Goal: Information Seeking & Learning: Find specific fact

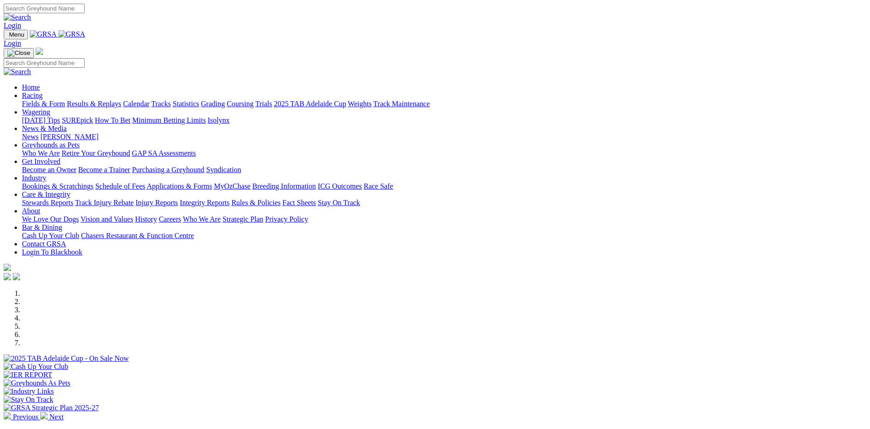
scroll to position [193, 0]
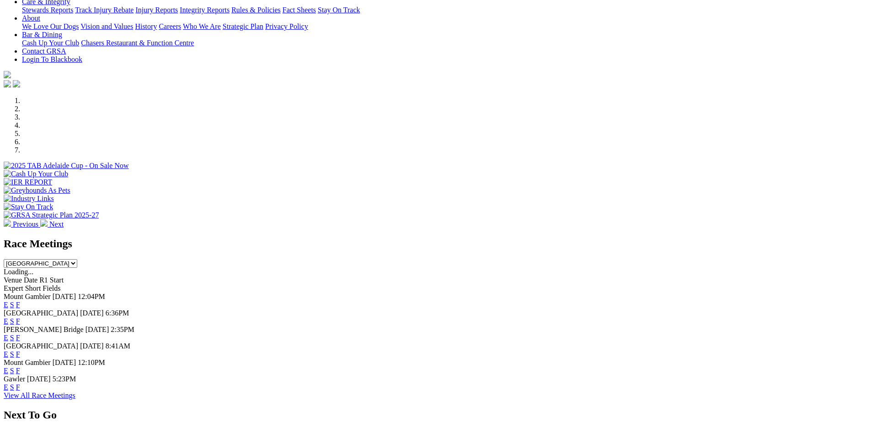
click at [20, 391] on link "F" at bounding box center [18, 387] width 4 height 8
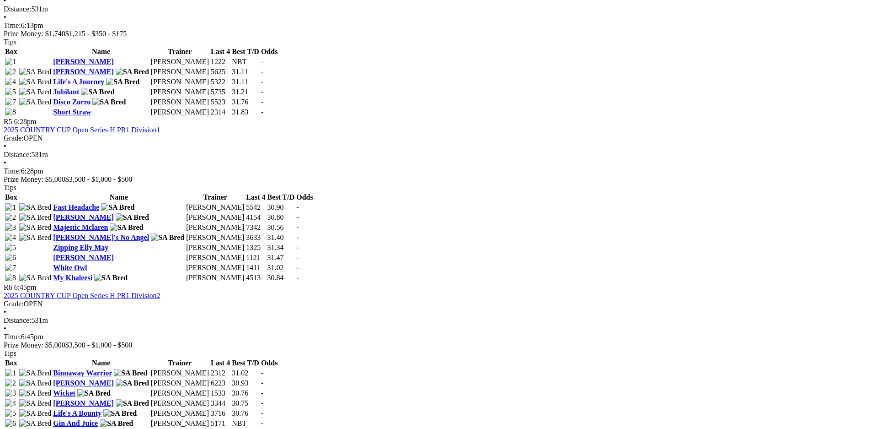
scroll to position [964, 0]
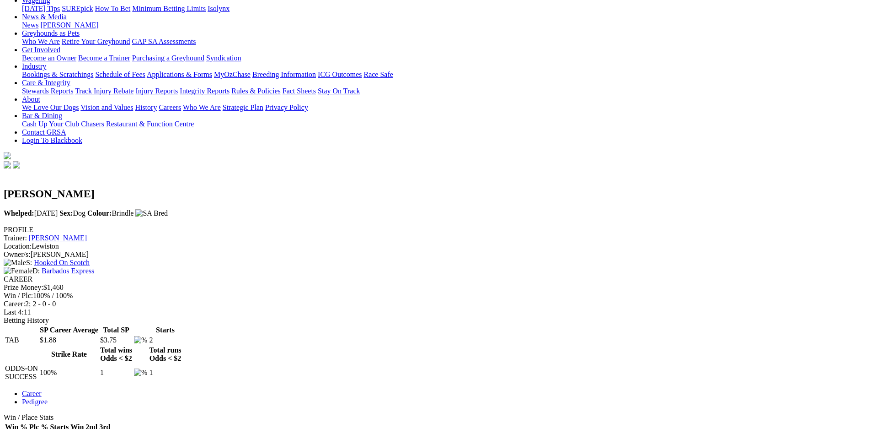
scroll to position [129, 0]
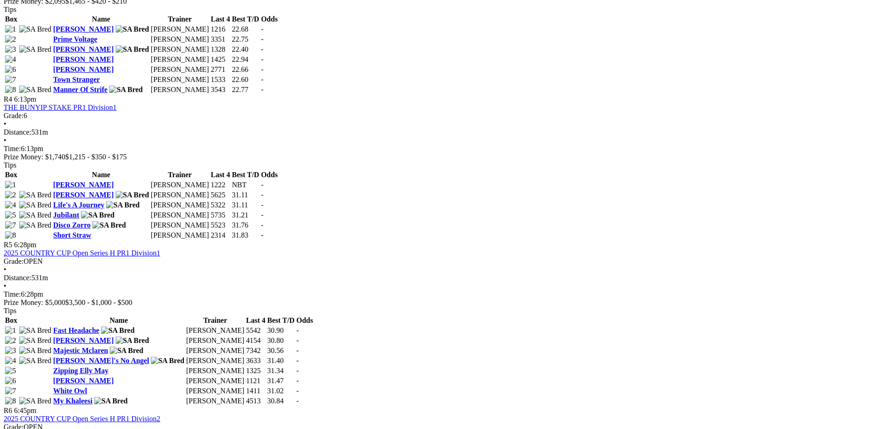
scroll to position [836, 0]
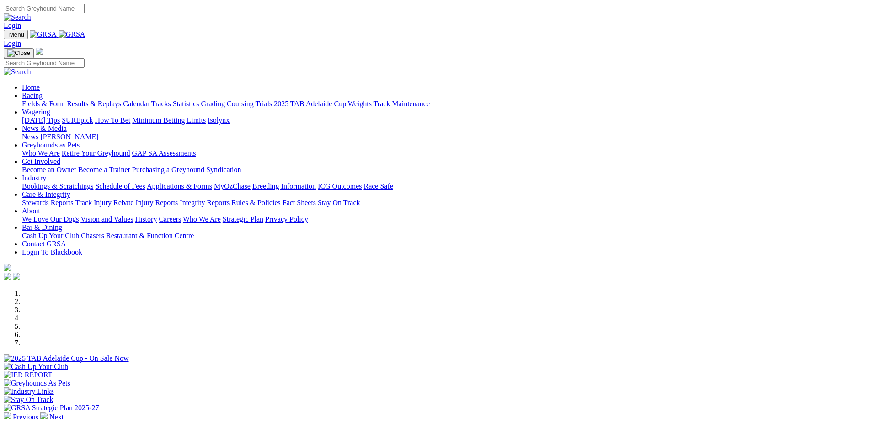
click at [93, 182] on link "Bookings & Scratchings" at bounding box center [57, 186] width 71 height 8
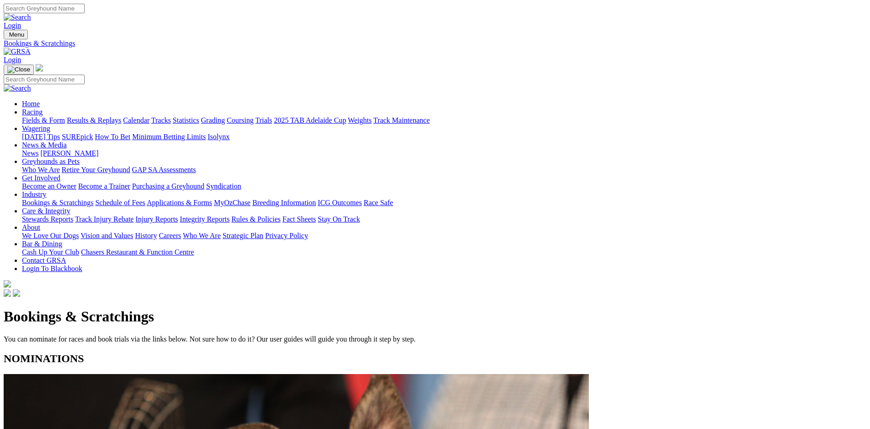
click at [85, 13] on input "Search" at bounding box center [44, 9] width 81 height 10
type input "neon blue"
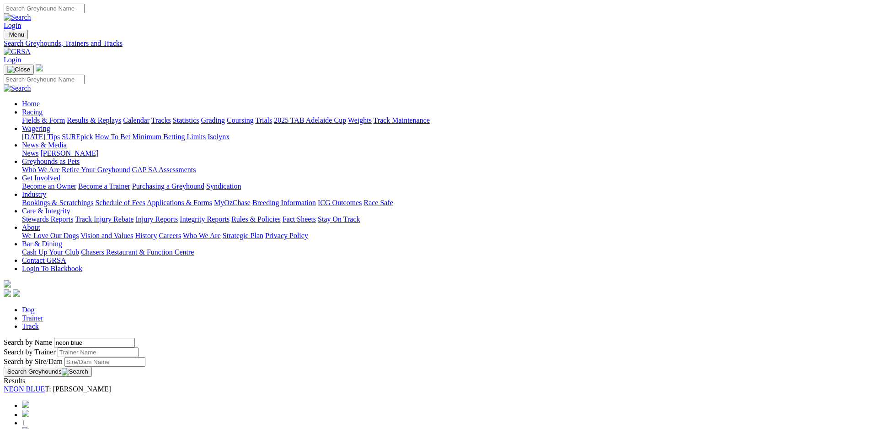
click at [173, 338] on div "Search by Name neon blue Search by Trainer Search by Sire/Dam Search Greyhounds" at bounding box center [435, 357] width 863 height 39
click at [45, 385] on link "NEON BLUE" at bounding box center [24, 389] width 41 height 8
